Goal: Task Accomplishment & Management: Manage account settings

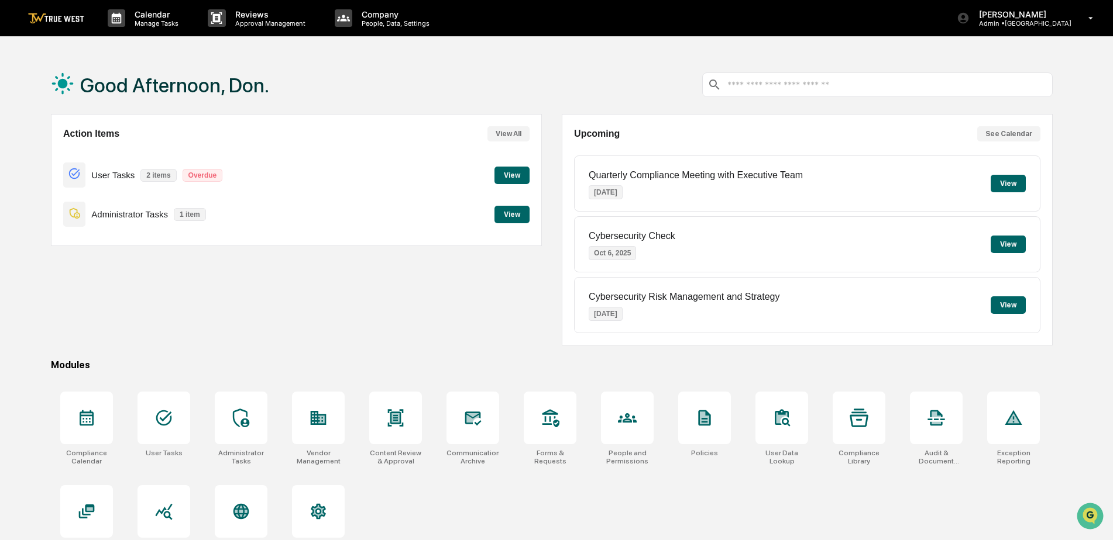
click at [524, 175] on button "View" at bounding box center [511, 176] width 35 height 18
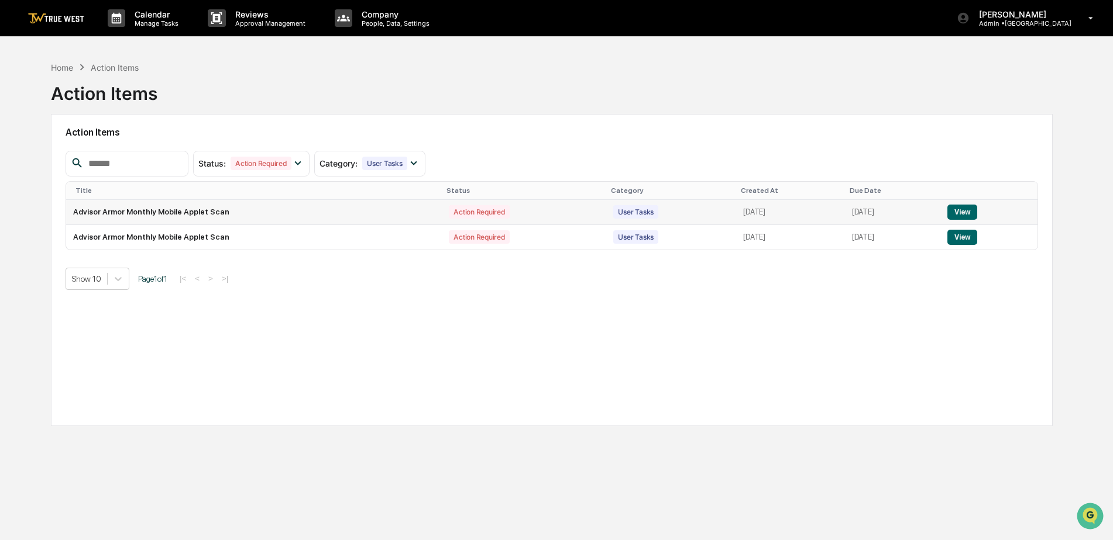
click at [965, 209] on button "View" at bounding box center [962, 212] width 30 height 15
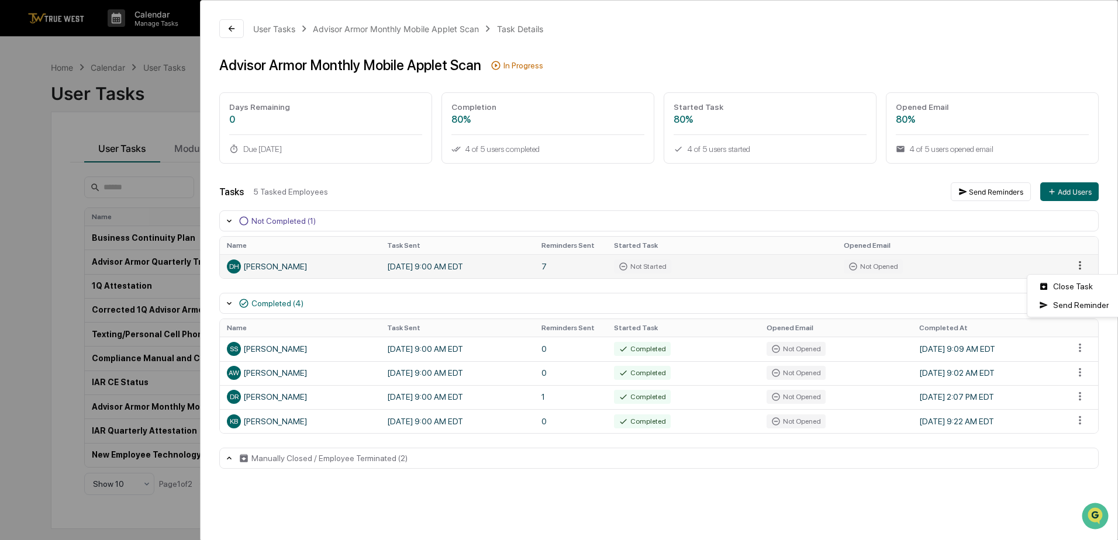
click at [1070, 266] on html "Calendar Manage Tasks Reviews Approval Management Company People, Data, Setting…" at bounding box center [559, 270] width 1118 height 540
click at [1069, 287] on div "Close Task" at bounding box center [1074, 286] width 88 height 19
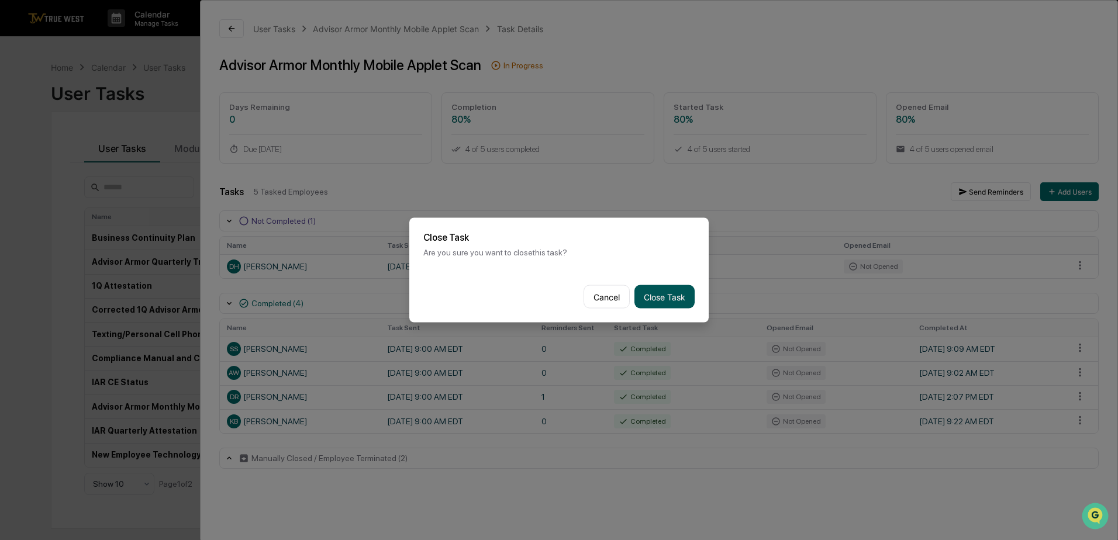
click at [673, 290] on button "Close Task" at bounding box center [665, 296] width 60 height 23
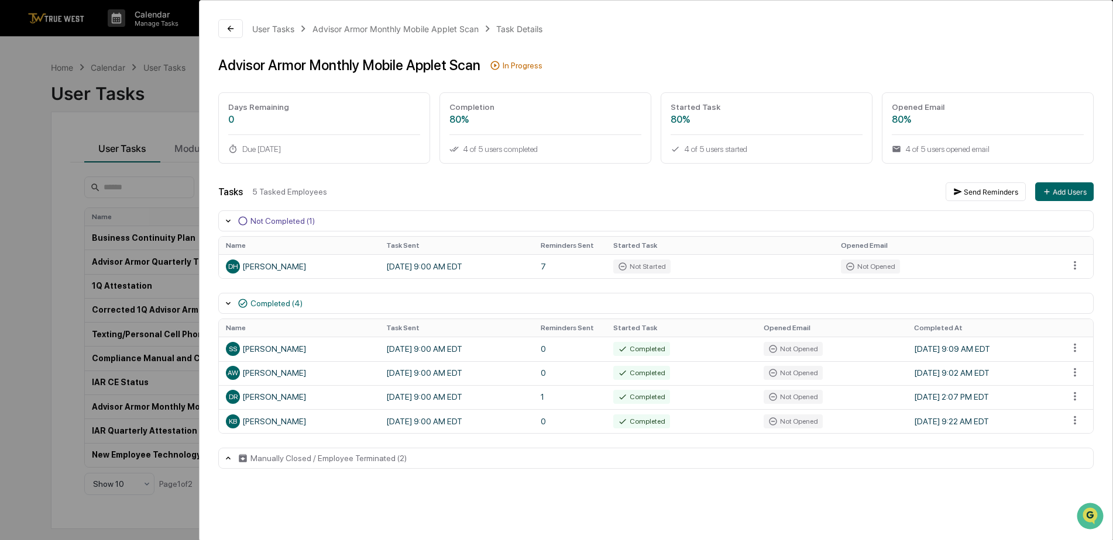
click at [657, 297] on div "Completed (4)" at bounding box center [655, 303] width 875 height 21
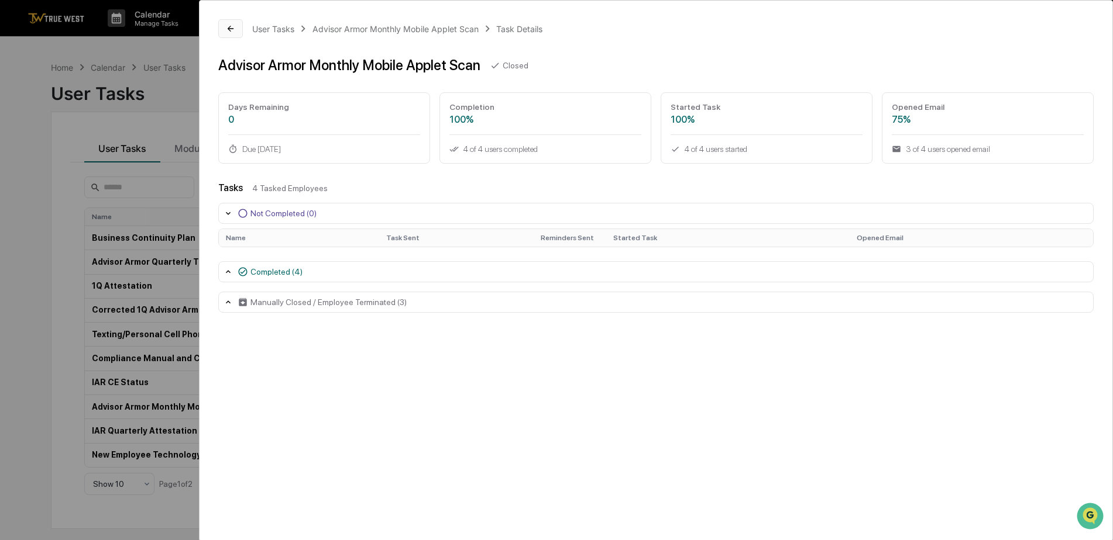
click at [232, 30] on icon at bounding box center [230, 28] width 9 height 9
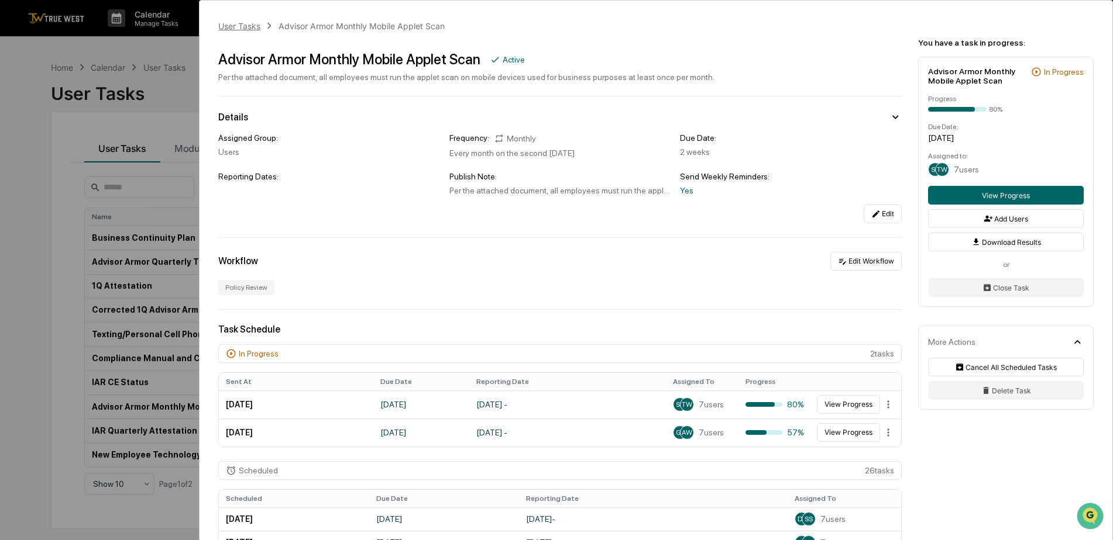
click at [247, 26] on div "User Tasks" at bounding box center [239, 26] width 42 height 10
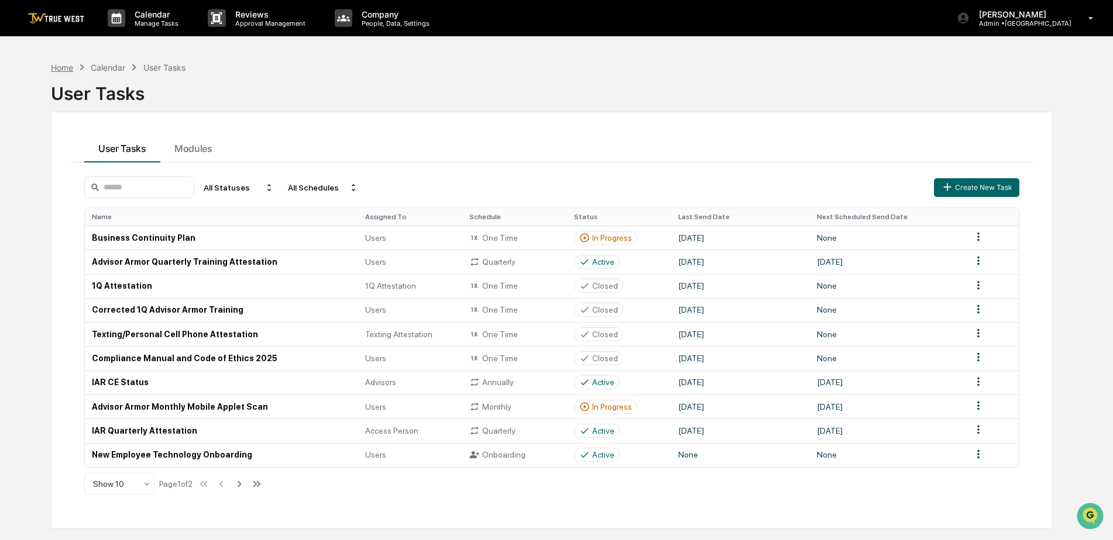
click at [66, 67] on div "Home" at bounding box center [62, 68] width 22 height 10
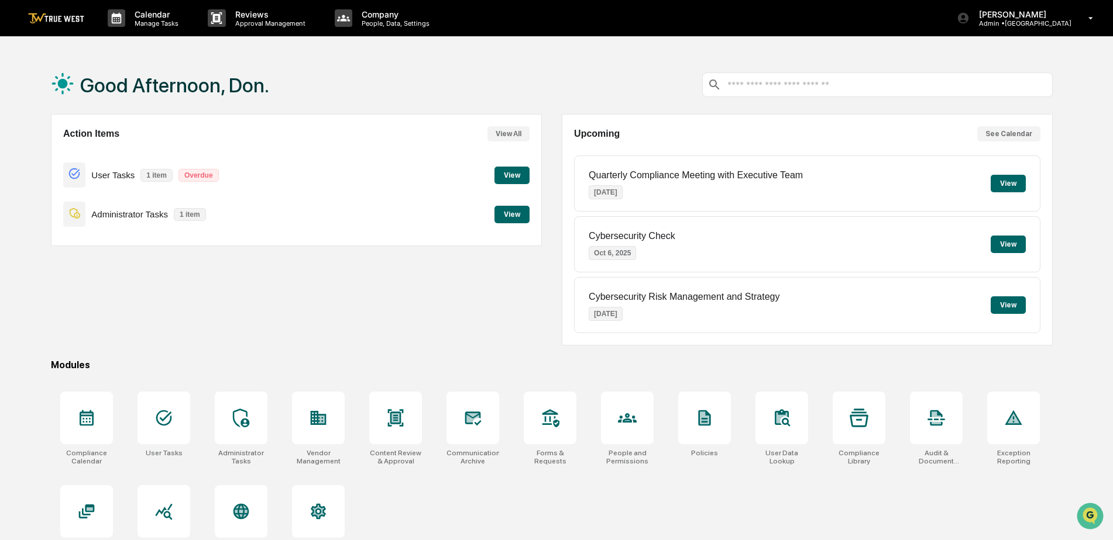
click at [509, 213] on button "View" at bounding box center [511, 215] width 35 height 18
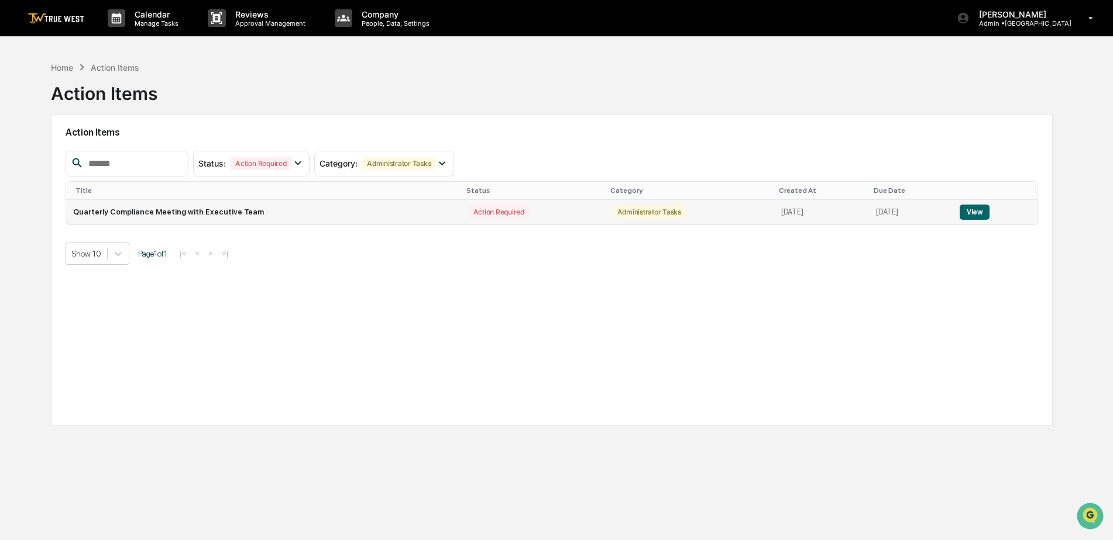
click at [969, 212] on button "View" at bounding box center [974, 212] width 30 height 15
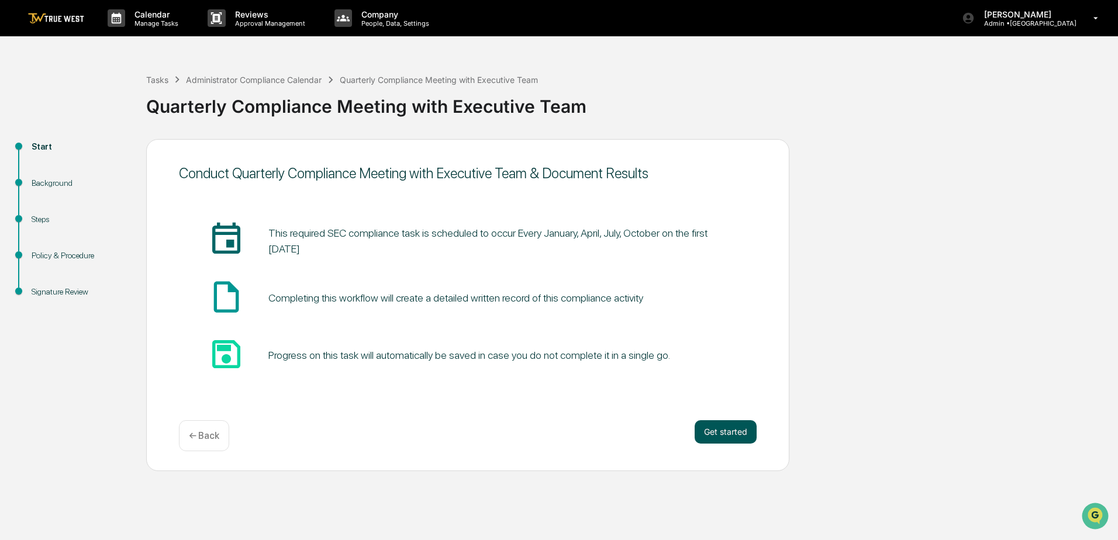
click at [724, 429] on button "Get started" at bounding box center [726, 432] width 62 height 23
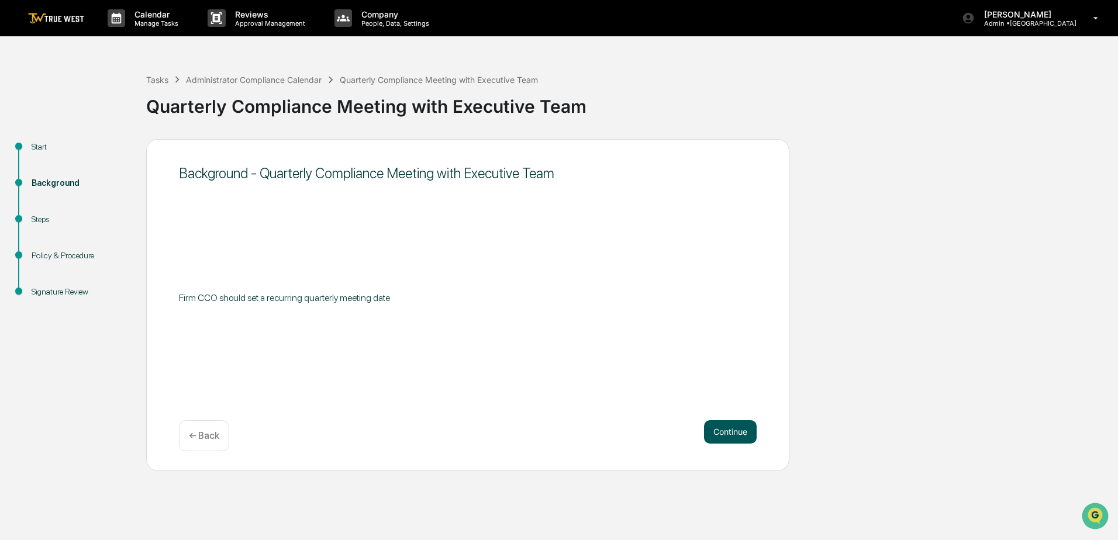
click at [737, 425] on button "Continue" at bounding box center [730, 432] width 53 height 23
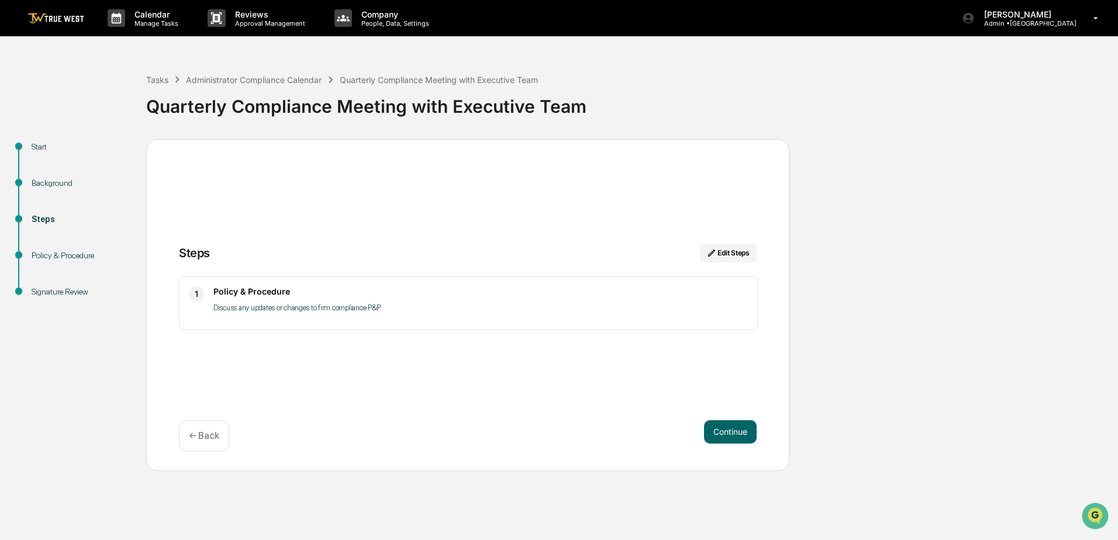
click at [320, 309] on p "Discuss any updates or changes to firm compliance P&P" at bounding box center [481, 308] width 535 height 14
click at [250, 293] on h3 "Policy & Procedure" at bounding box center [481, 292] width 535 height 10
click at [730, 433] on button "Continue" at bounding box center [730, 432] width 53 height 23
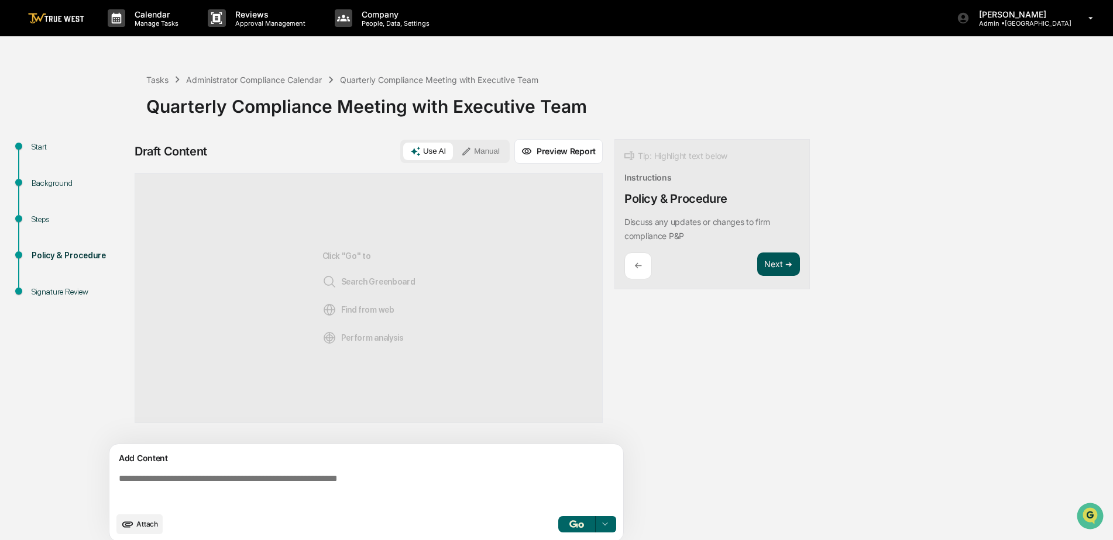
click at [765, 261] on button "Next ➔" at bounding box center [778, 265] width 43 height 24
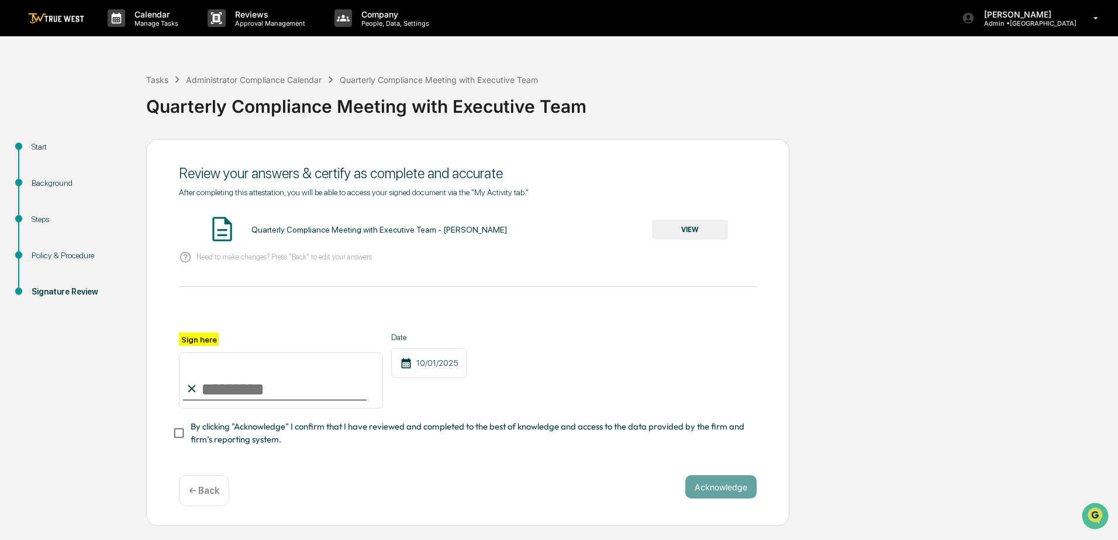
click at [681, 229] on button "VIEW" at bounding box center [690, 230] width 76 height 20
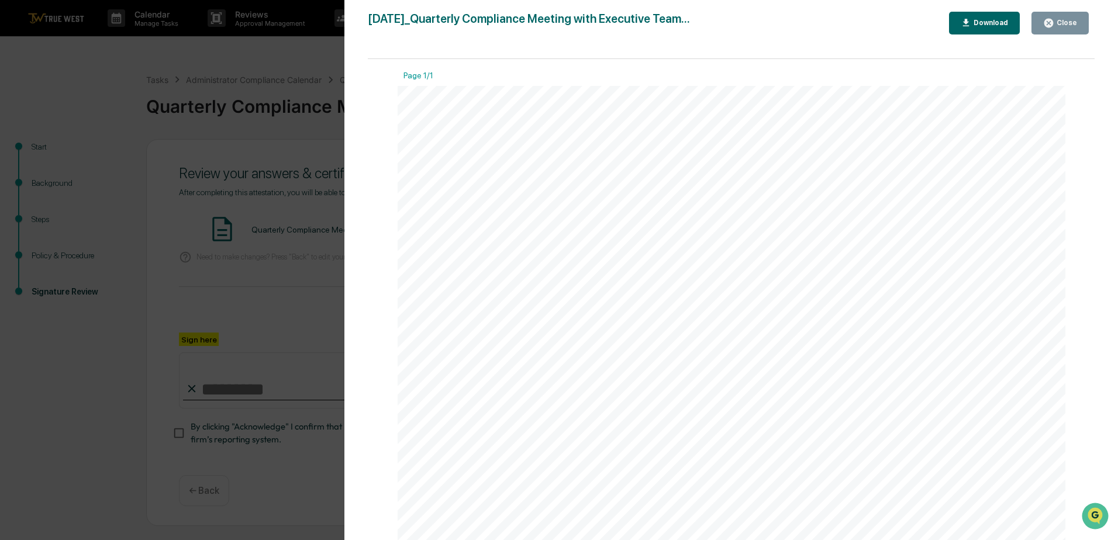
click at [989, 20] on div "Download" at bounding box center [990, 23] width 37 height 8
click at [1061, 18] on div "Close" at bounding box center [1061, 23] width 34 height 11
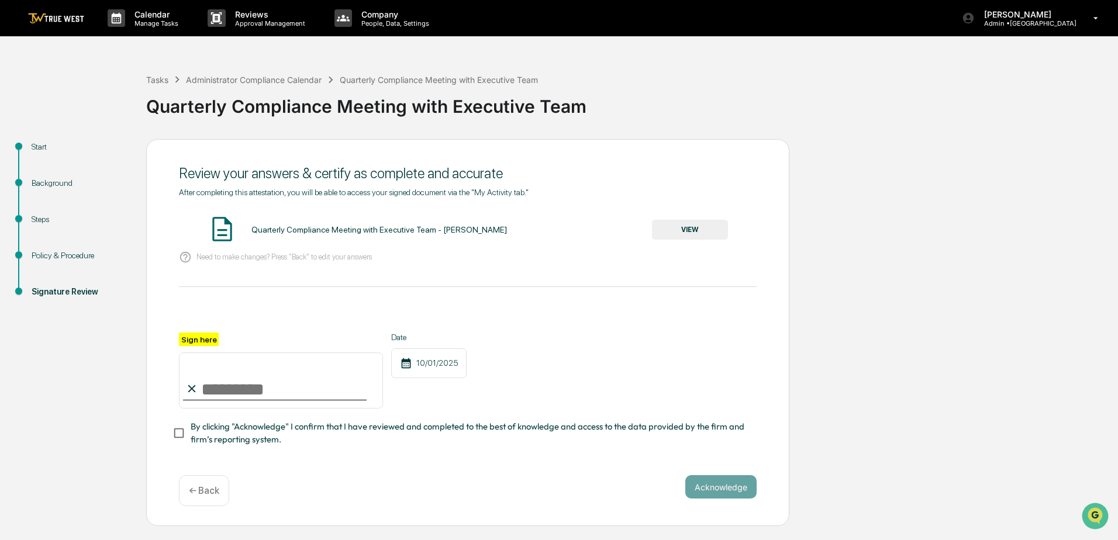
click at [257, 394] on input "Sign here" at bounding box center [281, 381] width 204 height 56
type input "**********"
click at [722, 493] on button "Acknowledge" at bounding box center [721, 487] width 71 height 23
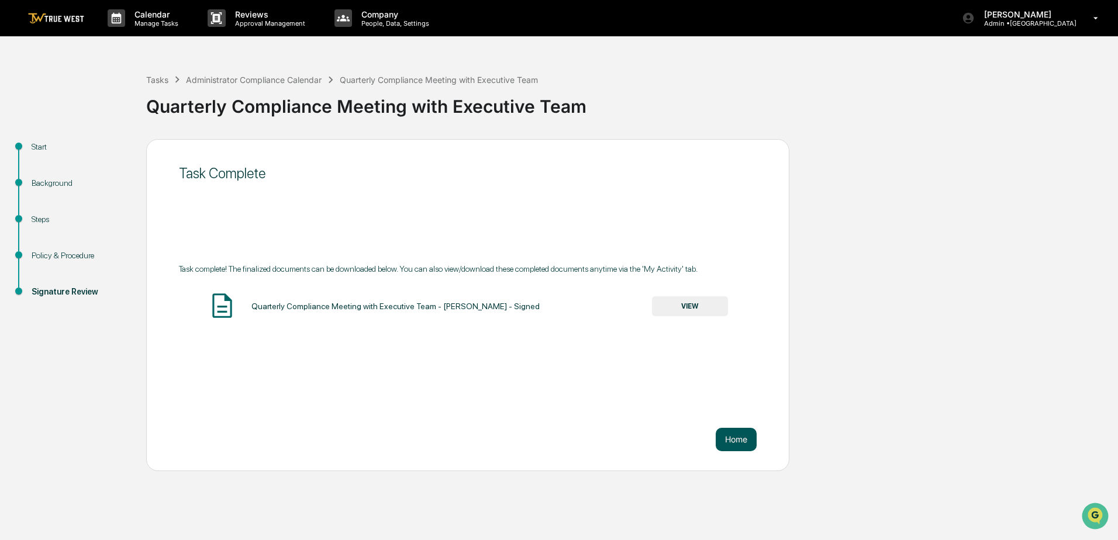
click at [736, 433] on button "Home" at bounding box center [736, 439] width 41 height 23
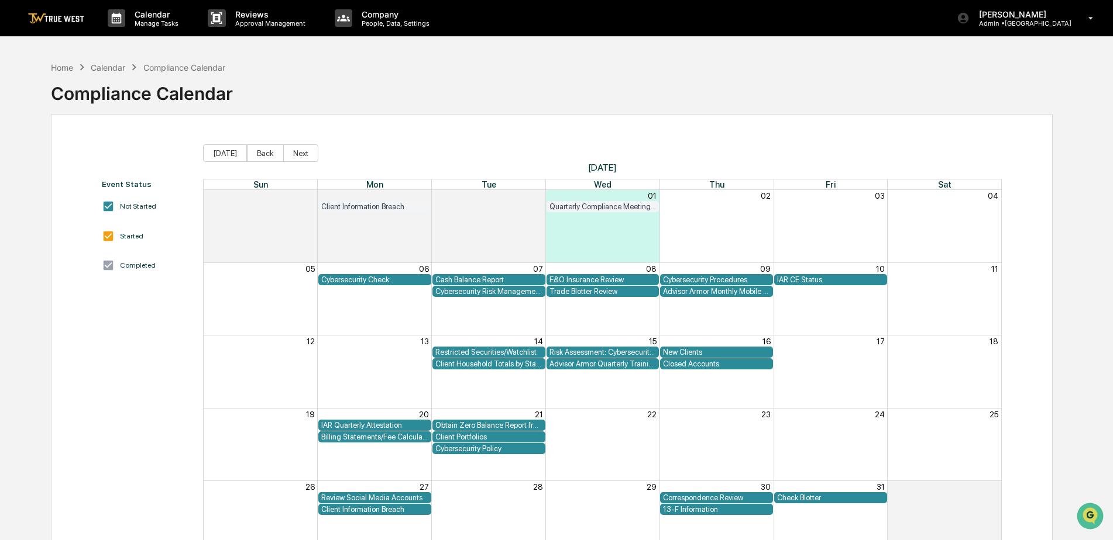
click at [57, 61] on div "Home Calendar Compliance Calendar" at bounding box center [138, 67] width 174 height 13
click at [57, 69] on div "Home" at bounding box center [62, 68] width 22 height 10
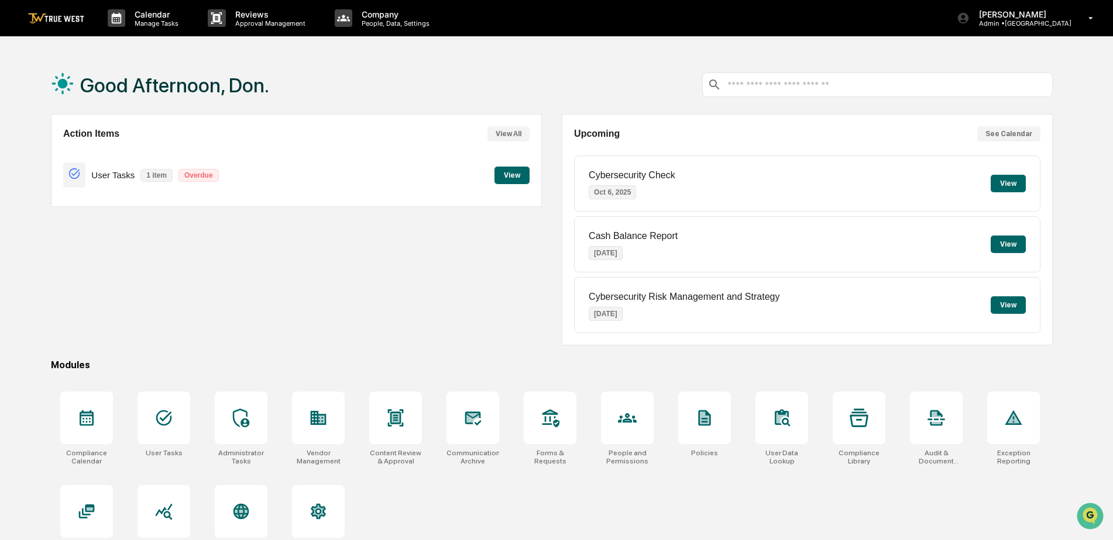
click at [512, 175] on button "View" at bounding box center [511, 176] width 35 height 18
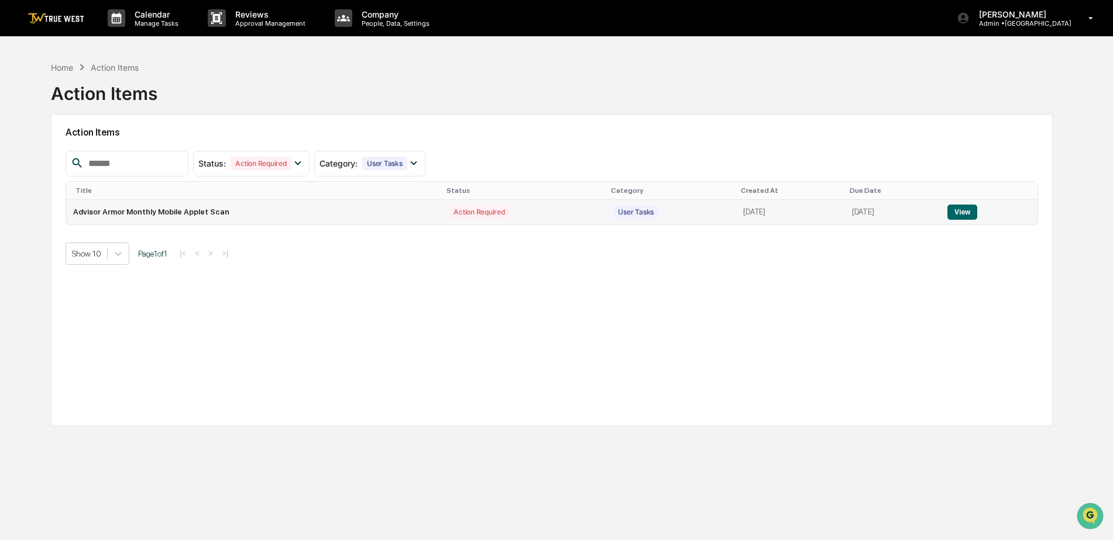
click at [976, 209] on button "View" at bounding box center [962, 212] width 30 height 15
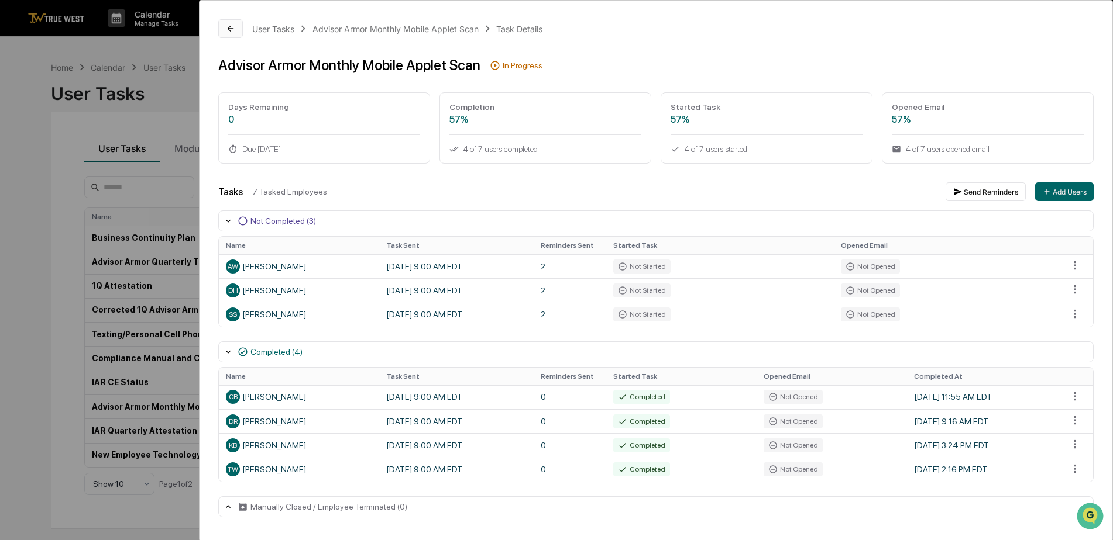
click at [232, 25] on icon at bounding box center [230, 28] width 9 height 9
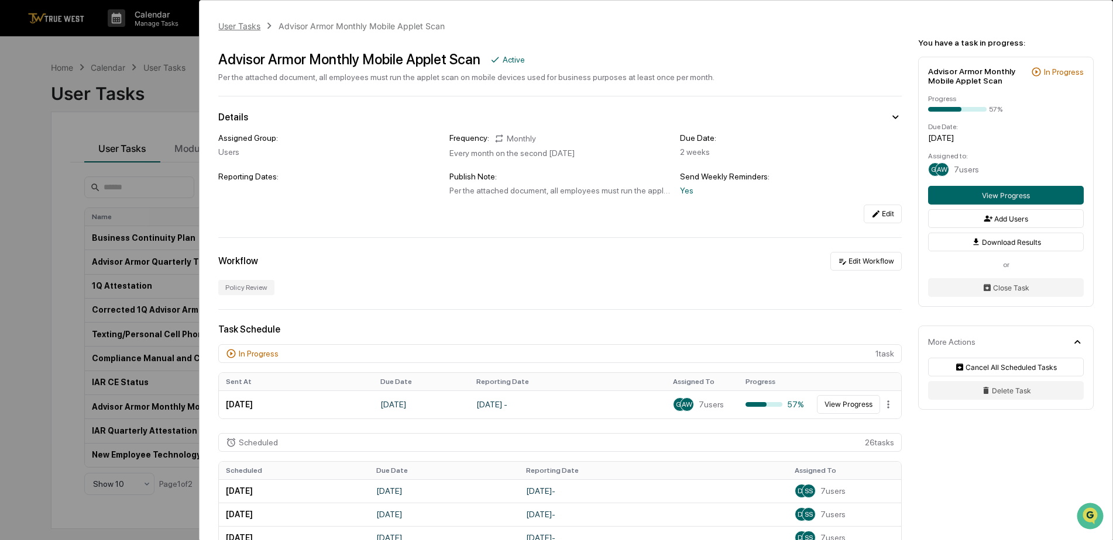
click at [247, 21] on div "User Tasks" at bounding box center [239, 26] width 42 height 10
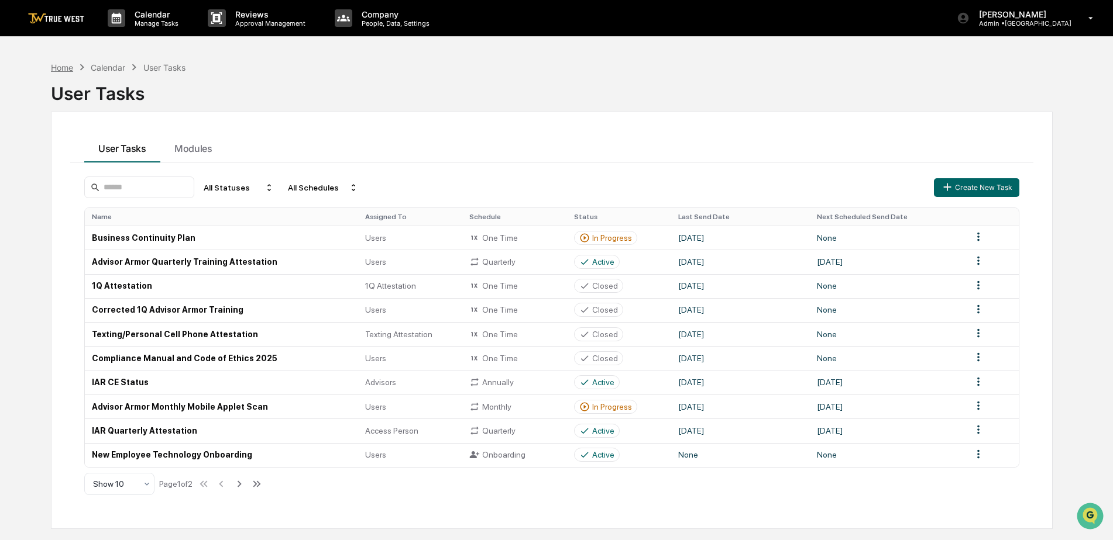
click at [57, 70] on div "Home" at bounding box center [62, 68] width 22 height 10
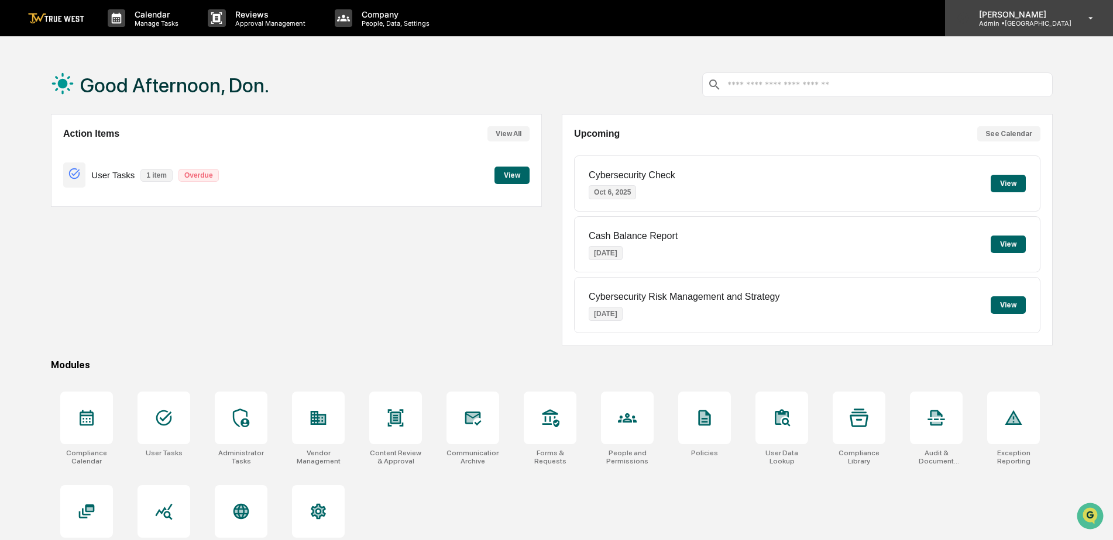
click at [1093, 16] on icon at bounding box center [1090, 18] width 20 height 11
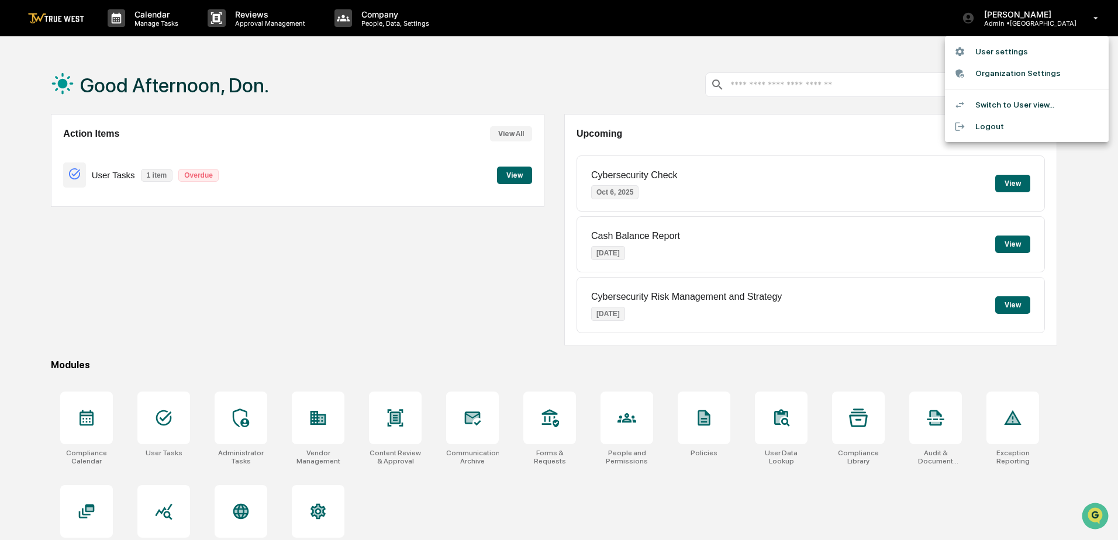
click at [1004, 107] on li "Switch to User view..." at bounding box center [1027, 105] width 164 height 22
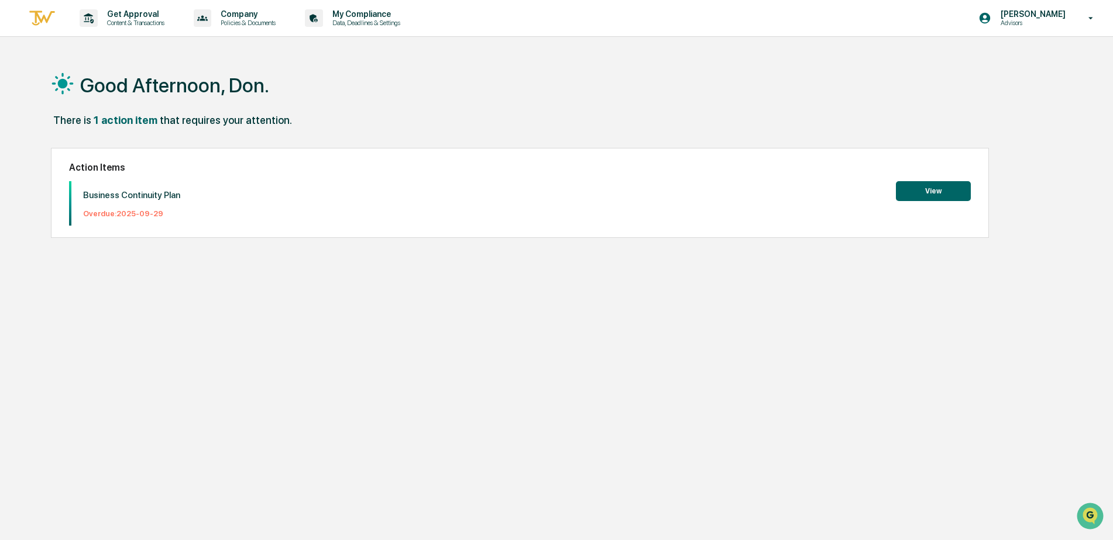
click at [908, 187] on button "View" at bounding box center [933, 191] width 75 height 20
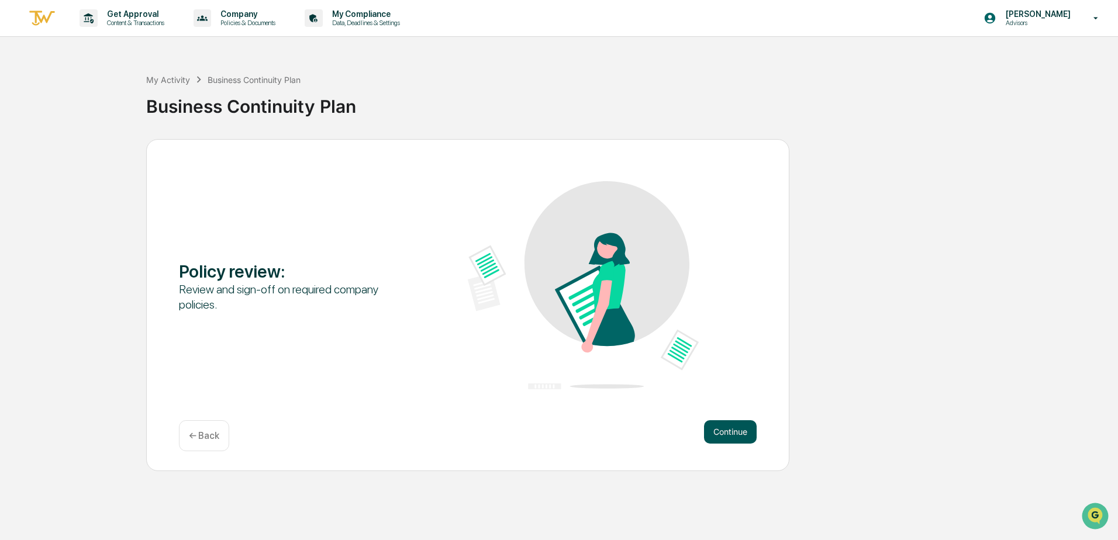
click at [724, 433] on button "Continue" at bounding box center [730, 432] width 53 height 23
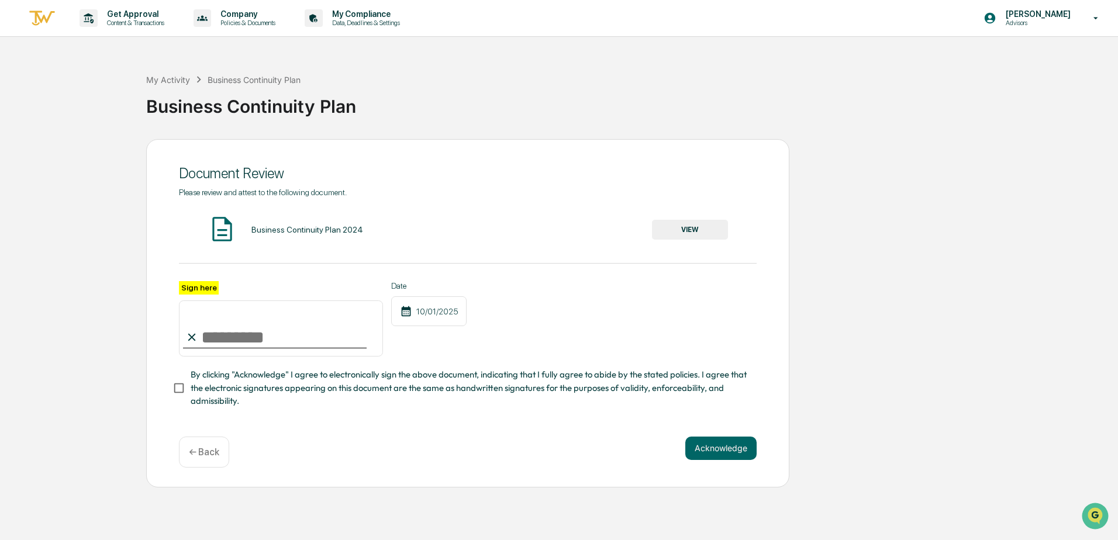
click at [695, 226] on button "VIEW" at bounding box center [690, 230] width 76 height 20
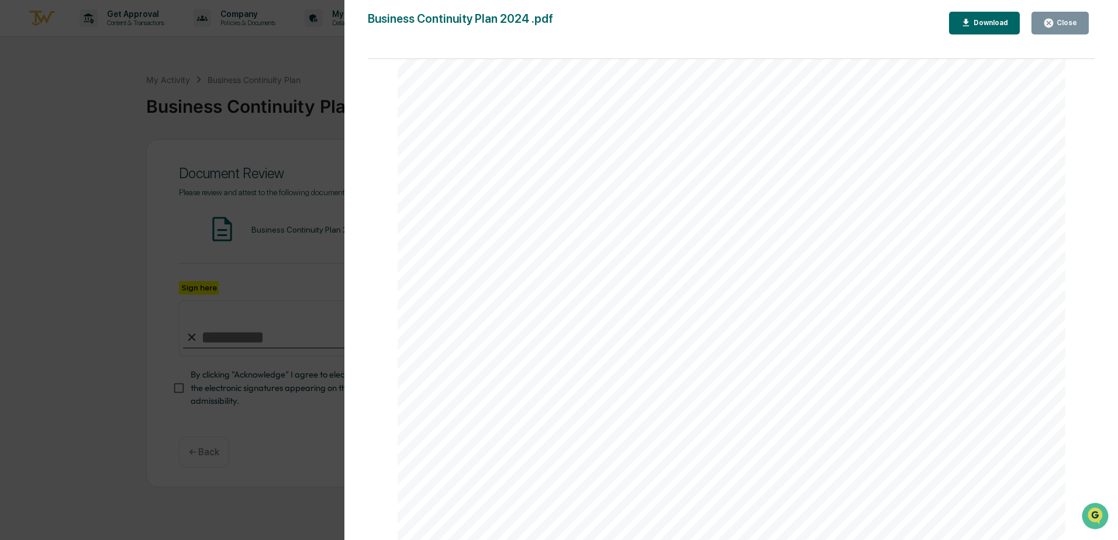
scroll to position [2398, 0]
click at [1071, 29] on button "Close" at bounding box center [1060, 23] width 57 height 23
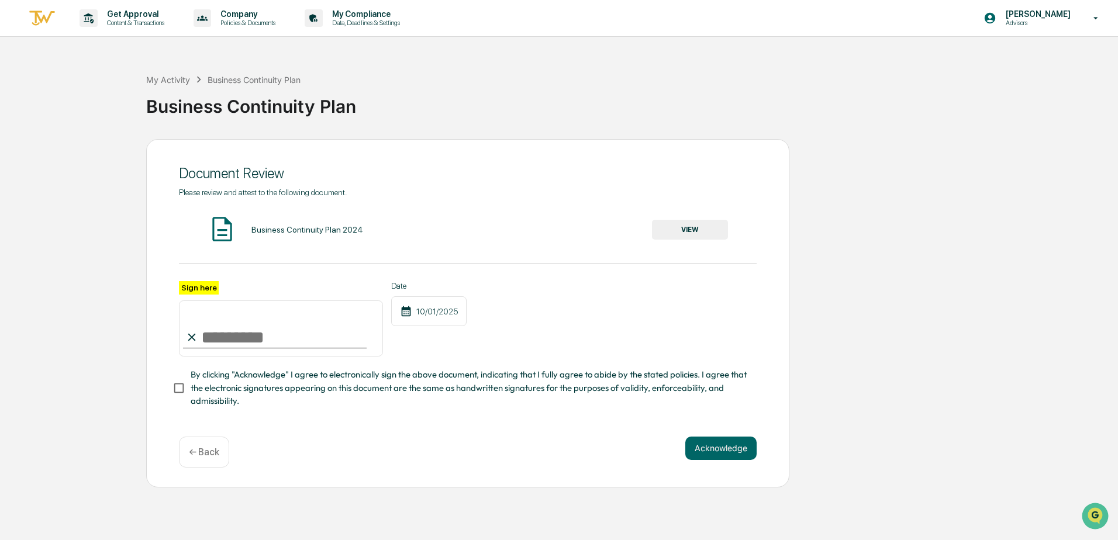
click at [247, 342] on input "Sign here" at bounding box center [281, 329] width 204 height 56
type input "**********"
click at [725, 449] on button "Acknowledge" at bounding box center [721, 448] width 71 height 23
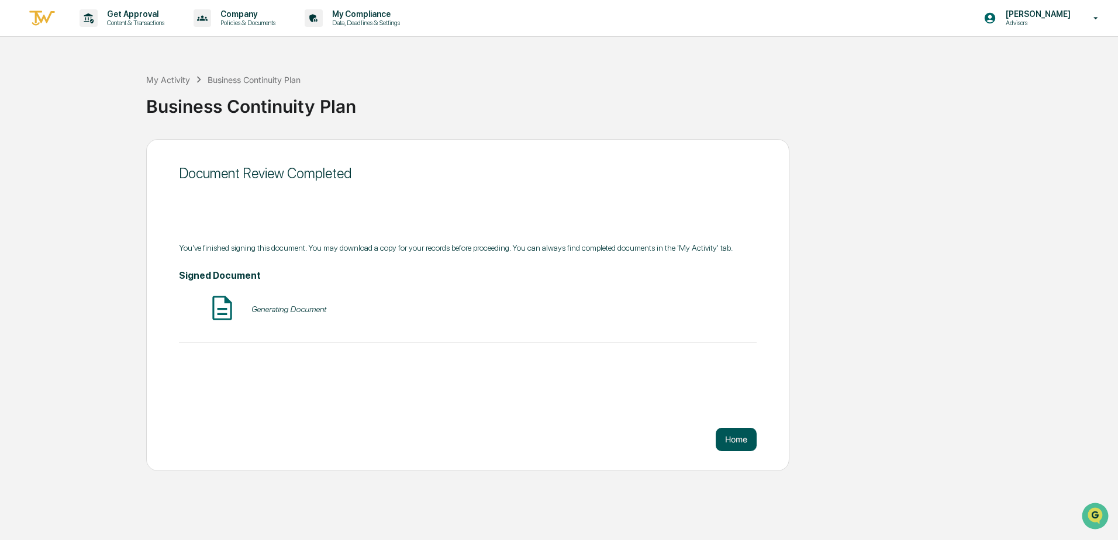
click at [729, 438] on button "Home" at bounding box center [736, 439] width 41 height 23
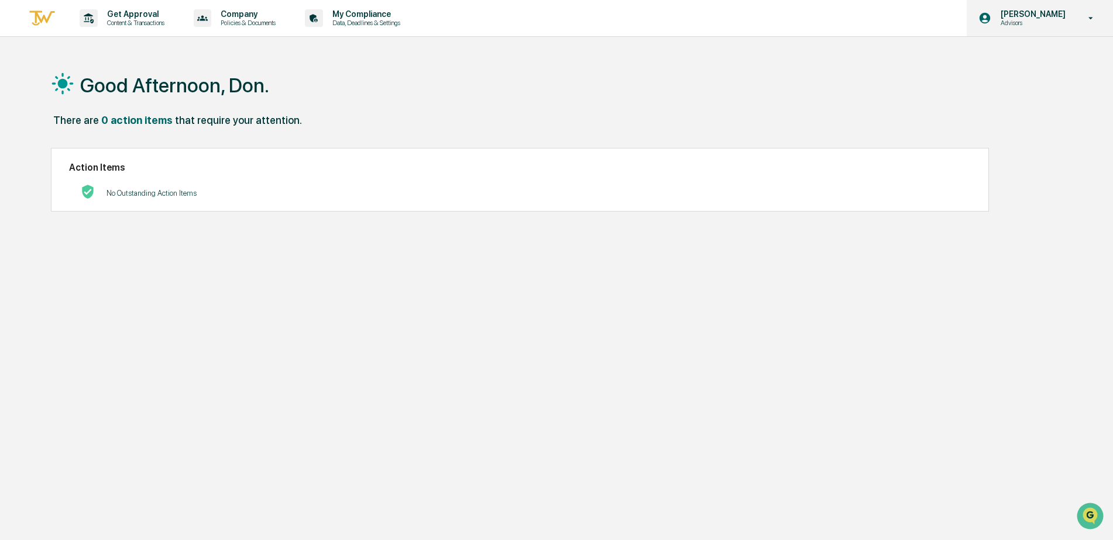
click at [1070, 24] on p "Advisors" at bounding box center [1031, 23] width 80 height 8
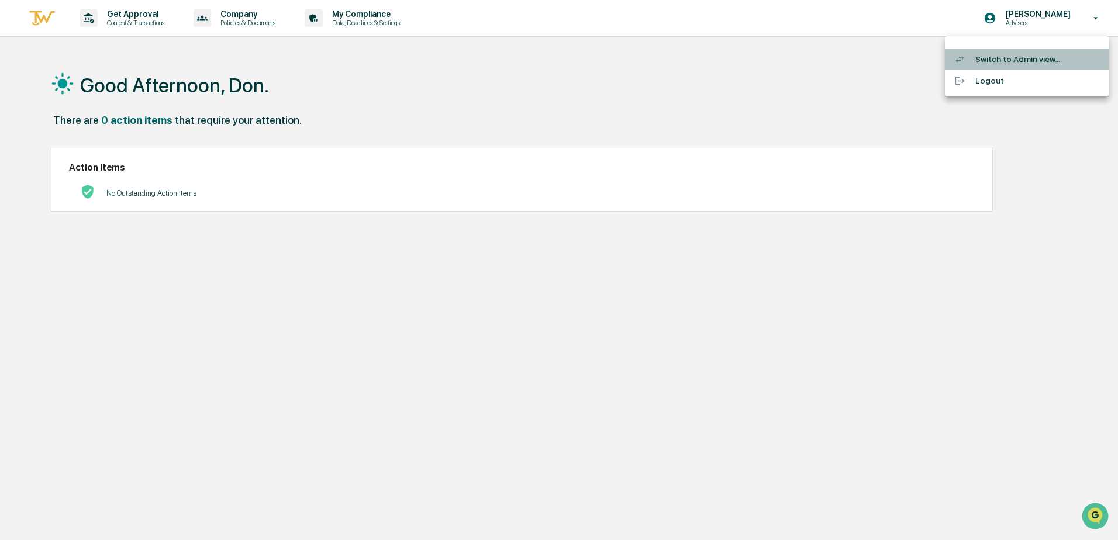
click at [1000, 57] on li "Switch to Admin view..." at bounding box center [1027, 60] width 164 height 22
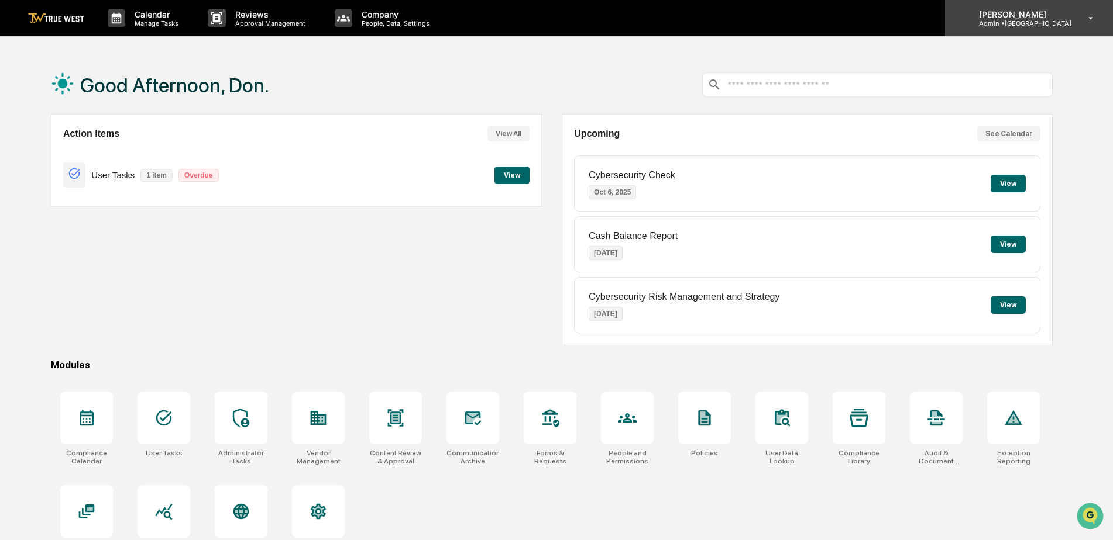
click at [1088, 19] on icon at bounding box center [1090, 18] width 20 height 11
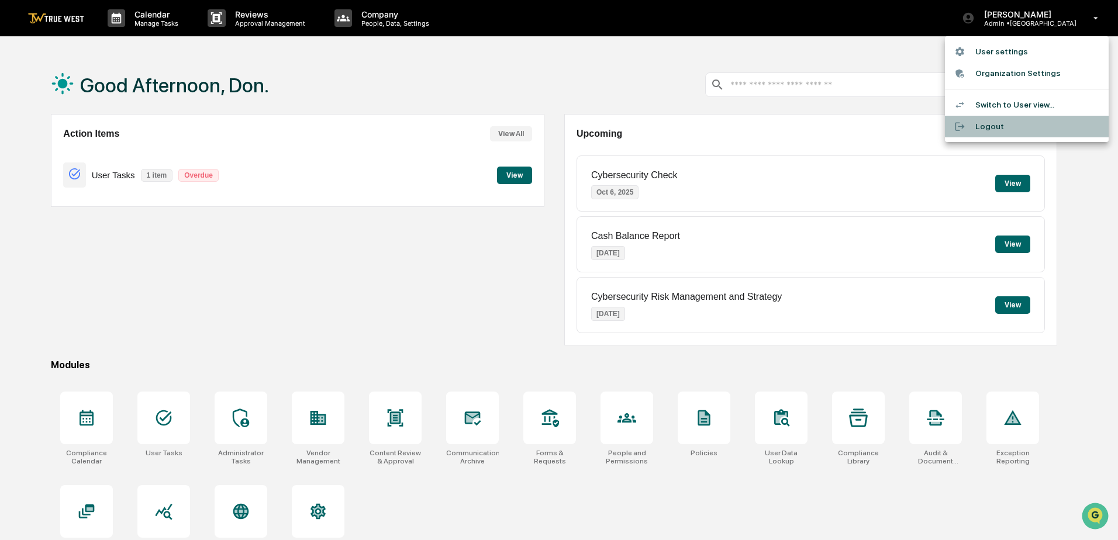
click at [985, 123] on li "Logout" at bounding box center [1027, 127] width 164 height 22
